Goal: Task Accomplishment & Management: Manage account settings

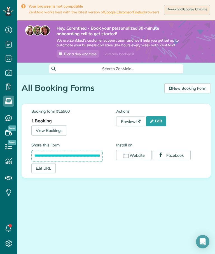
scroll to position [21, 0]
click at [45, 126] on link "View Bookings" at bounding box center [49, 131] width 36 height 10
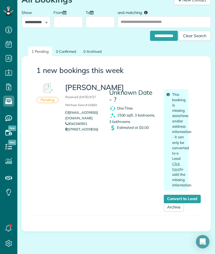
scroll to position [88, 0]
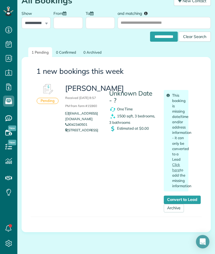
click at [45, 104] on div "Pending" at bounding box center [48, 101] width 22 height 6
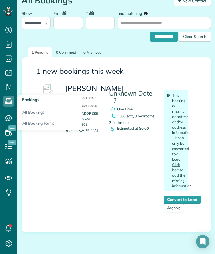
click at [29, 112] on link "All Bookings" at bounding box center [49, 111] width 64 height 13
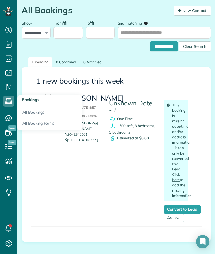
scroll to position [74, 0]
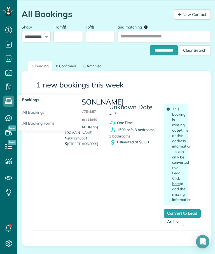
click at [6, 102] on use at bounding box center [8, 101] width 7 height 6
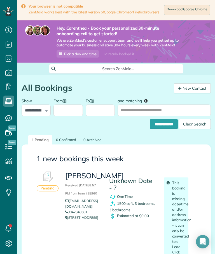
scroll to position [3, 3]
click at [3, 118] on link "Service ratings" at bounding box center [8, 118] width 17 height 14
click at [4, 118] on icon at bounding box center [8, 118] width 11 height 11
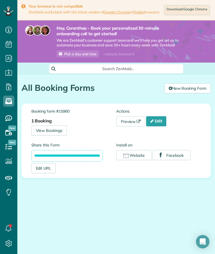
scroll to position [3, 3]
click at [194, 87] on link "New Booking Form" at bounding box center [187, 88] width 46 height 10
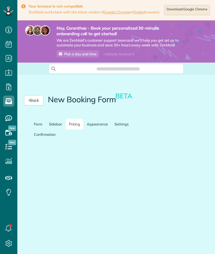
click at [71, 82] on div "Back New Booking Form BETA" at bounding box center [89, 100] width 144 height 37
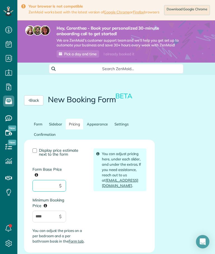
click at [47, 180] on input "Form Base Price" at bounding box center [49, 186] width 34 height 12
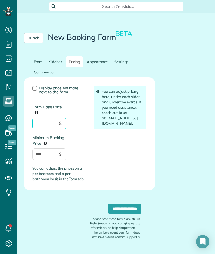
click at [44, 118] on input "Form Base Price" at bounding box center [49, 124] width 34 height 12
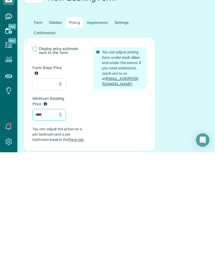
scroll to position [0, 0]
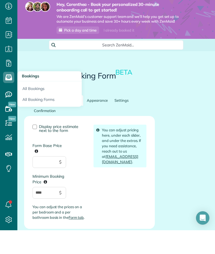
click at [33, 118] on link "All Booking Forms" at bounding box center [49, 124] width 64 height 13
click at [36, 118] on link "All Booking Forms" at bounding box center [49, 124] width 64 height 13
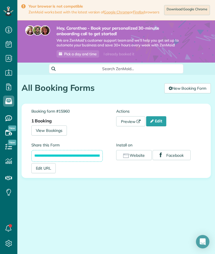
scroll to position [3, 3]
click at [160, 125] on link "Edit" at bounding box center [156, 121] width 20 height 10
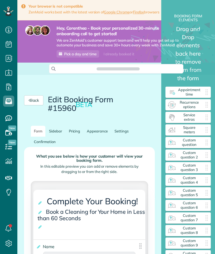
click at [74, 126] on link "Pricing" at bounding box center [75, 131] width 18 height 11
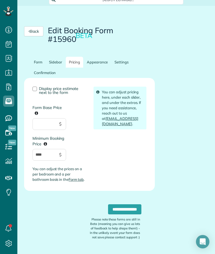
scroll to position [3, 3]
click at [35, 89] on div at bounding box center [34, 89] width 4 height 4
click at [46, 126] on input "Form Base Price" at bounding box center [49, 124] width 34 height 12
type input "***"
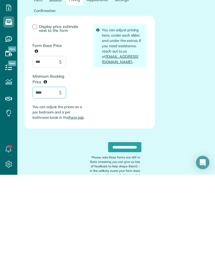
scroll to position [52, 0]
type input "*"
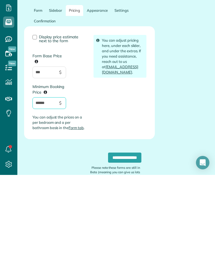
type input "******"
click at [50, 146] on input "***" at bounding box center [49, 152] width 34 height 12
click at [47, 146] on input "***" at bounding box center [49, 152] width 34 height 12
type input "*"
click at [35, 139] on icon at bounding box center [36, 141] width 3 height 4
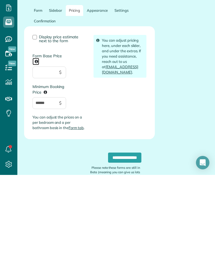
click at [35, 146] on input "Form Base Price" at bounding box center [49, 152] width 34 height 12
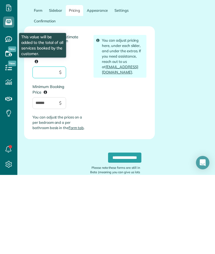
click at [41, 146] on input "Form Base Price This value will be added to the total of all services booked by…" at bounding box center [49, 152] width 34 height 12
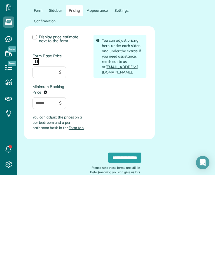
click at [35, 139] on icon at bounding box center [36, 141] width 3 height 4
click at [35, 146] on input "Form Base Price" at bounding box center [49, 152] width 34 height 12
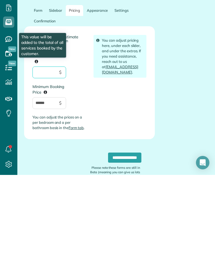
click at [42, 146] on input "Form Base Price This value will be added to the total of all services booked by…" at bounding box center [49, 152] width 34 height 12
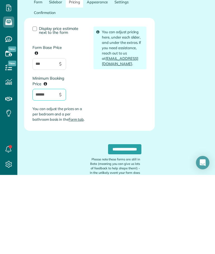
scroll to position [46, 0]
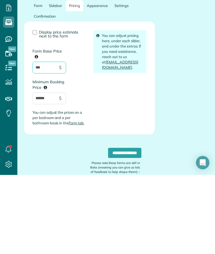
click at [49, 141] on input "***" at bounding box center [49, 147] width 34 height 12
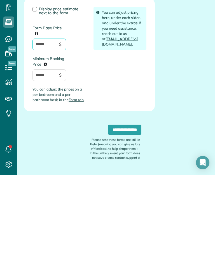
scroll to position [69, 0]
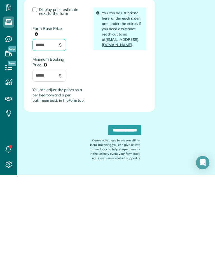
type input "******"
click at [109, 205] on input "**********" at bounding box center [124, 210] width 33 height 10
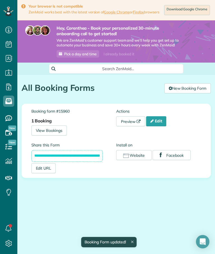
scroll to position [3, 3]
